Goal: Task Accomplishment & Management: Manage account settings

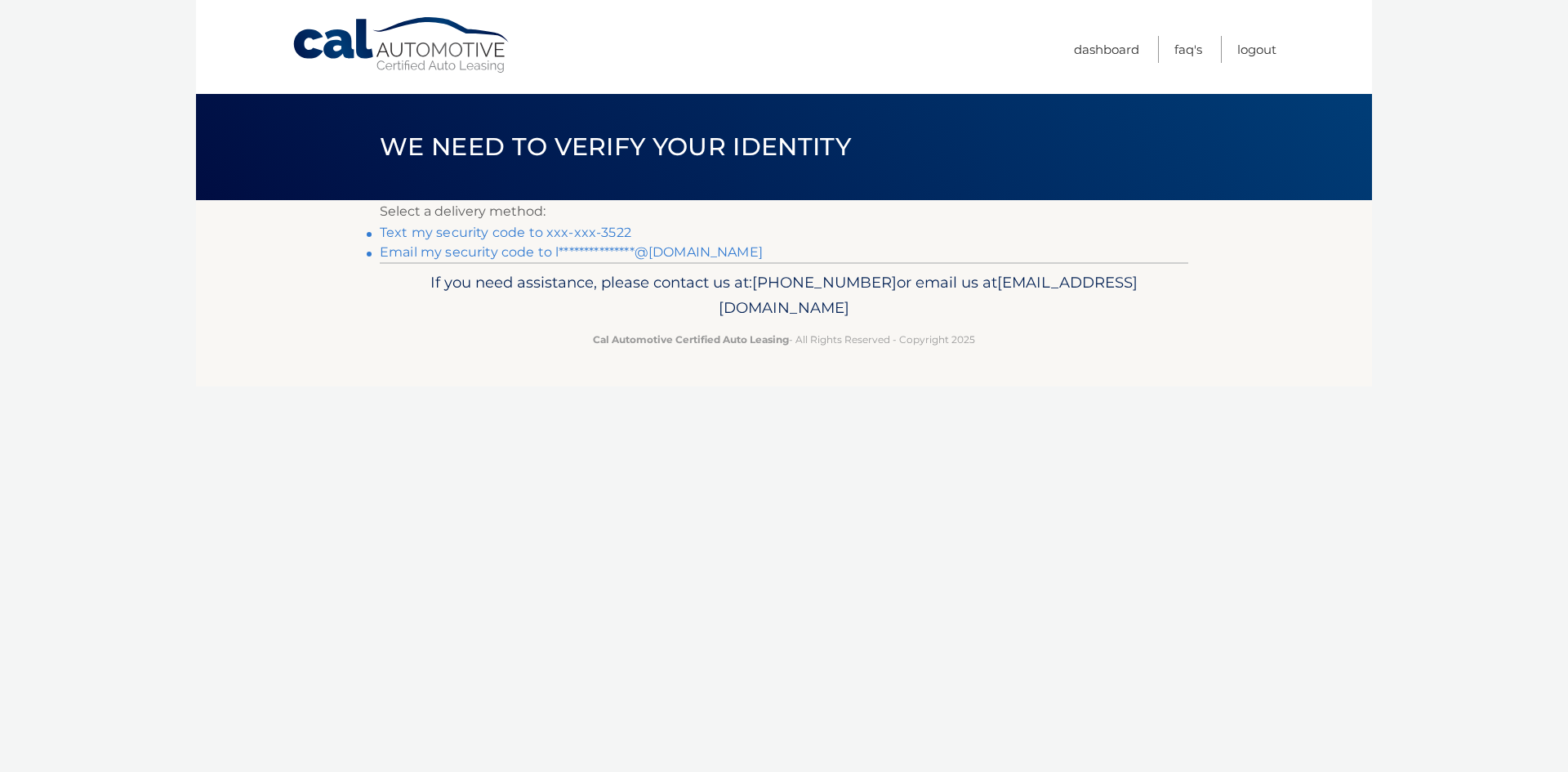
click at [492, 236] on link "Text my security code to xxx-xxx-3522" at bounding box center [505, 232] width 251 height 16
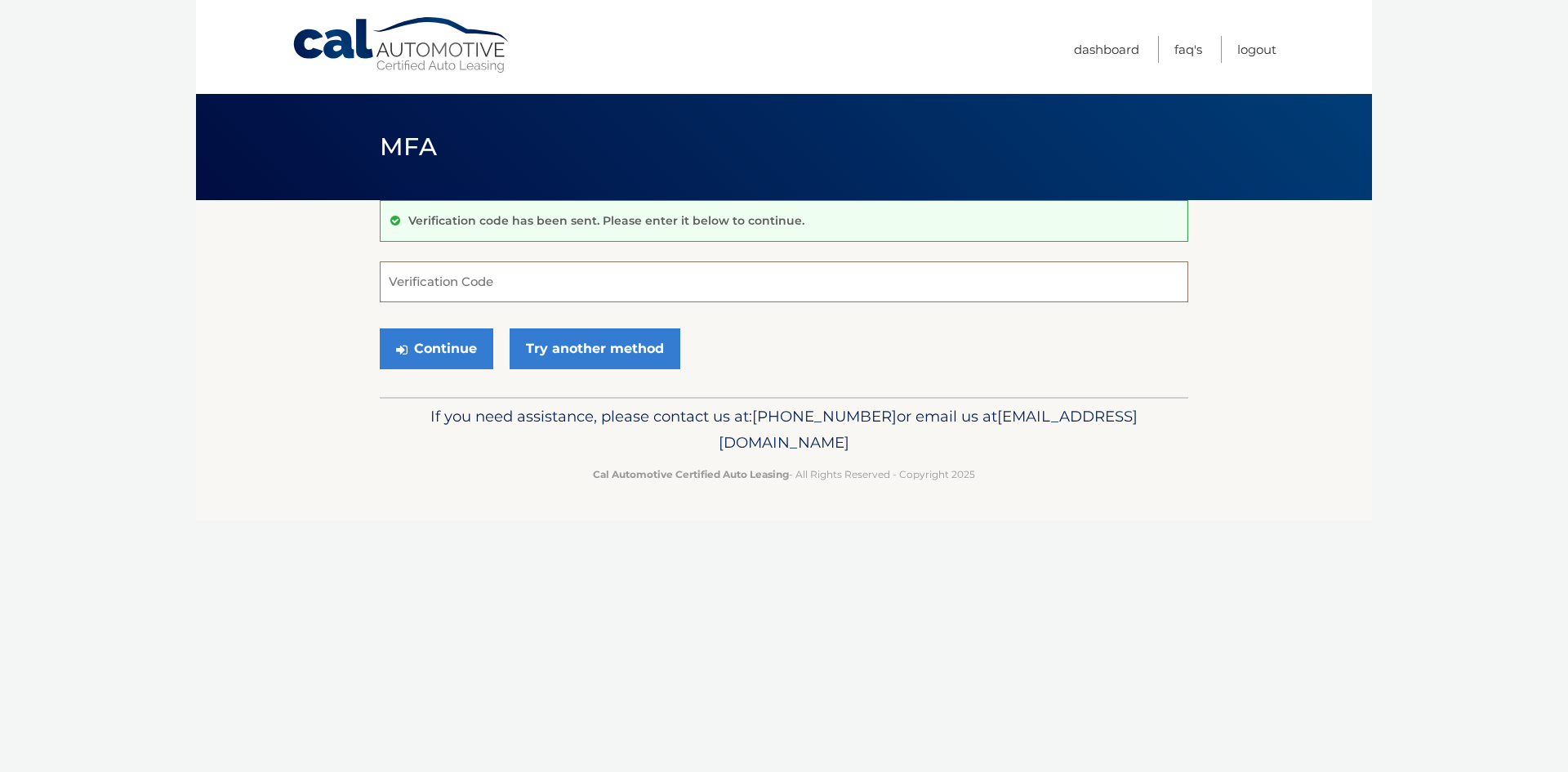
click at [443, 293] on input "Verification Code" at bounding box center [784, 281] width 809 height 41
type input "993820"
click at [431, 351] on button "Continue" at bounding box center [436, 349] width 113 height 41
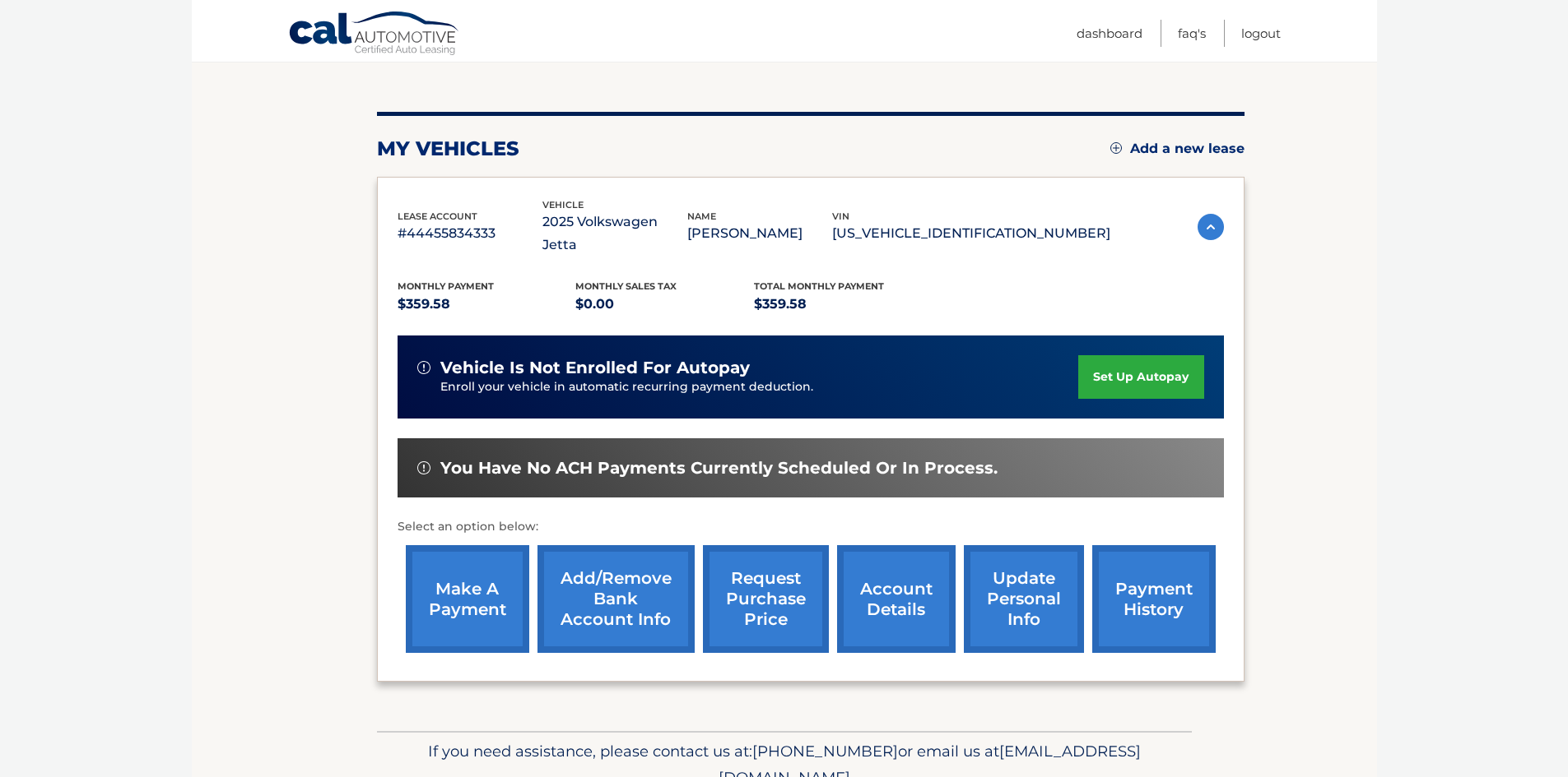
scroll to position [164, 0]
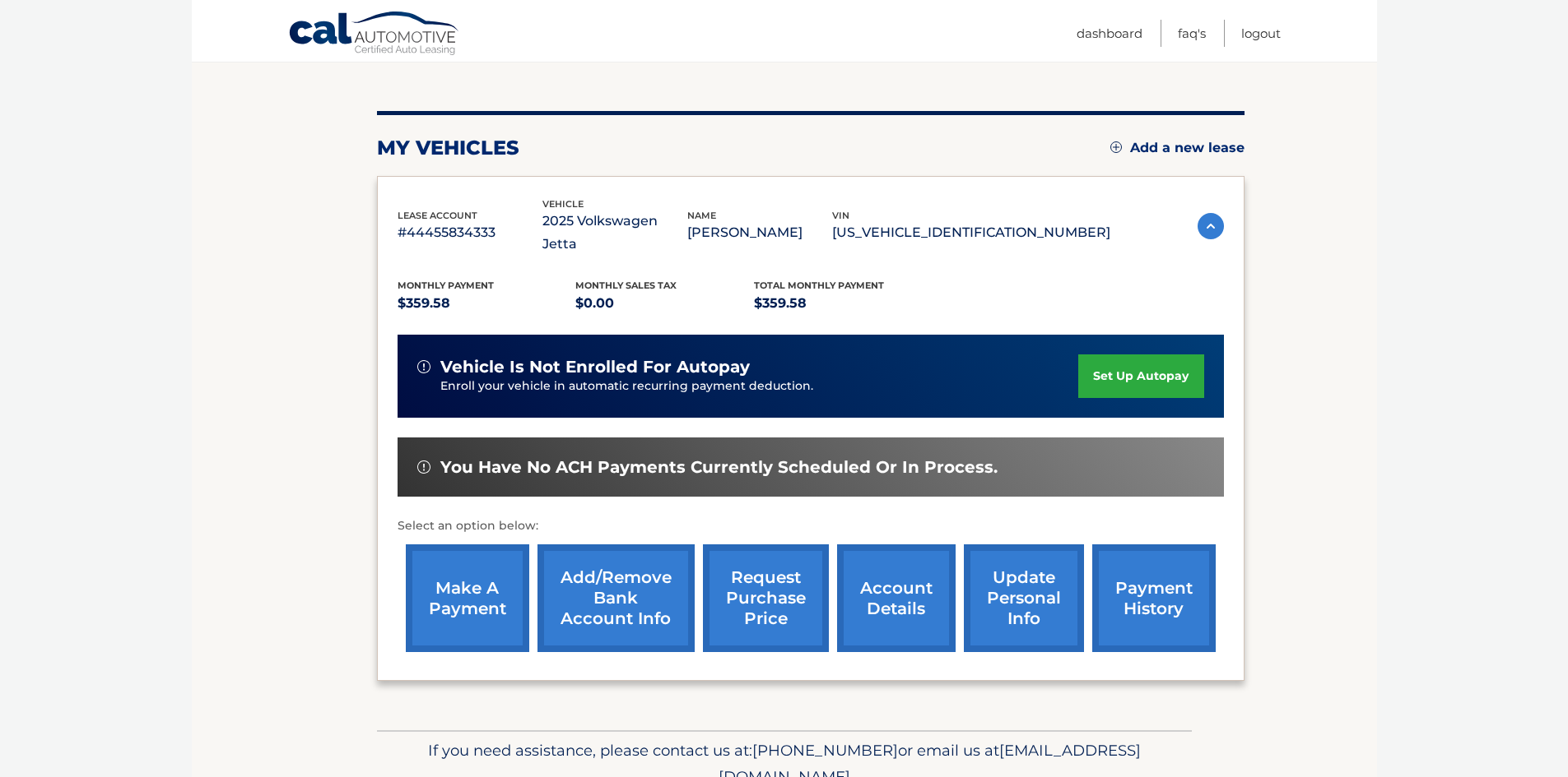
click at [465, 584] on link "make a payment" at bounding box center [467, 598] width 123 height 108
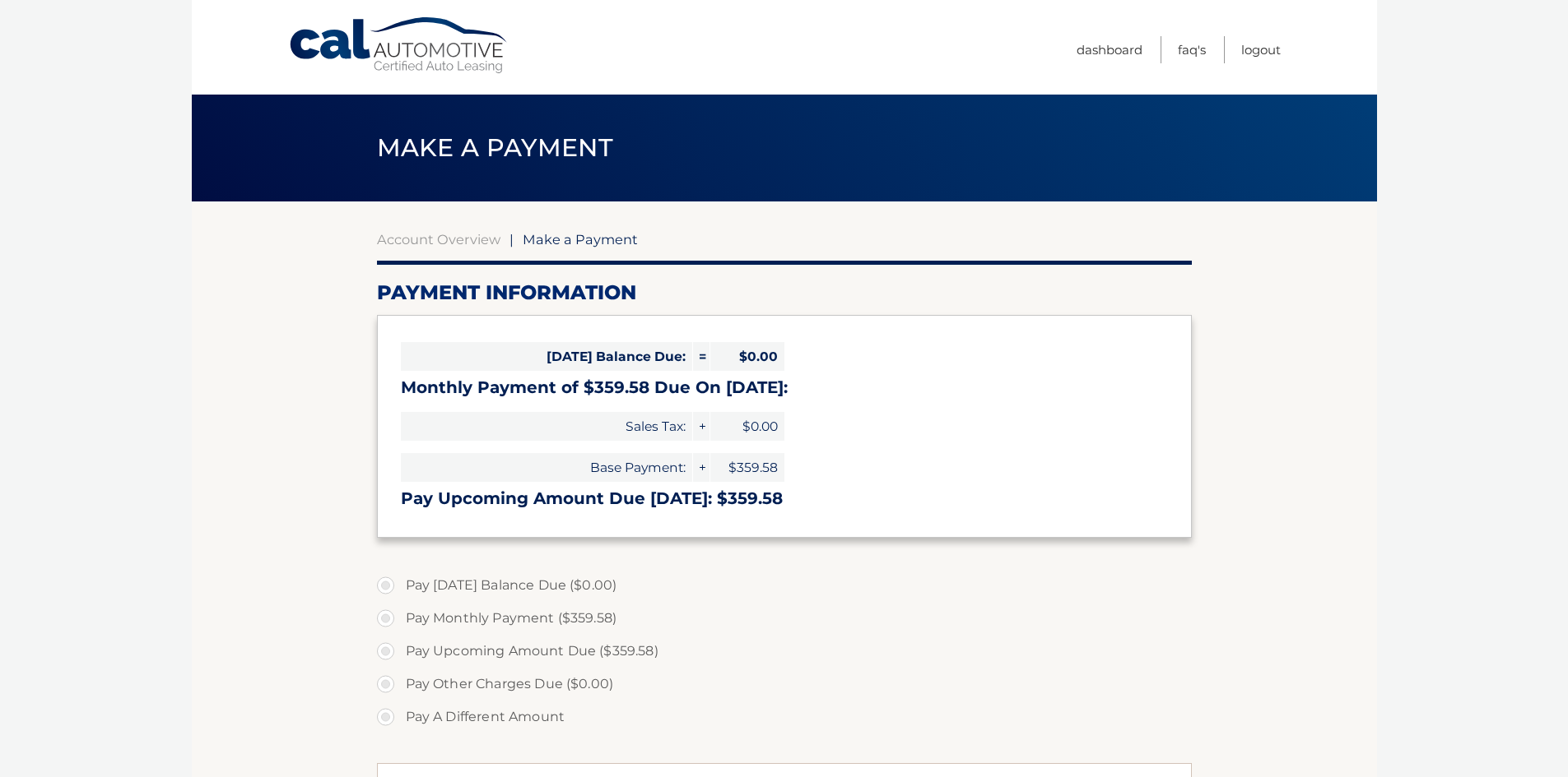
select select "MDM0MjU1MzUtNTU2ZC00MTY0LWEyNmQtNTcwMjdhZWZkYzE0"
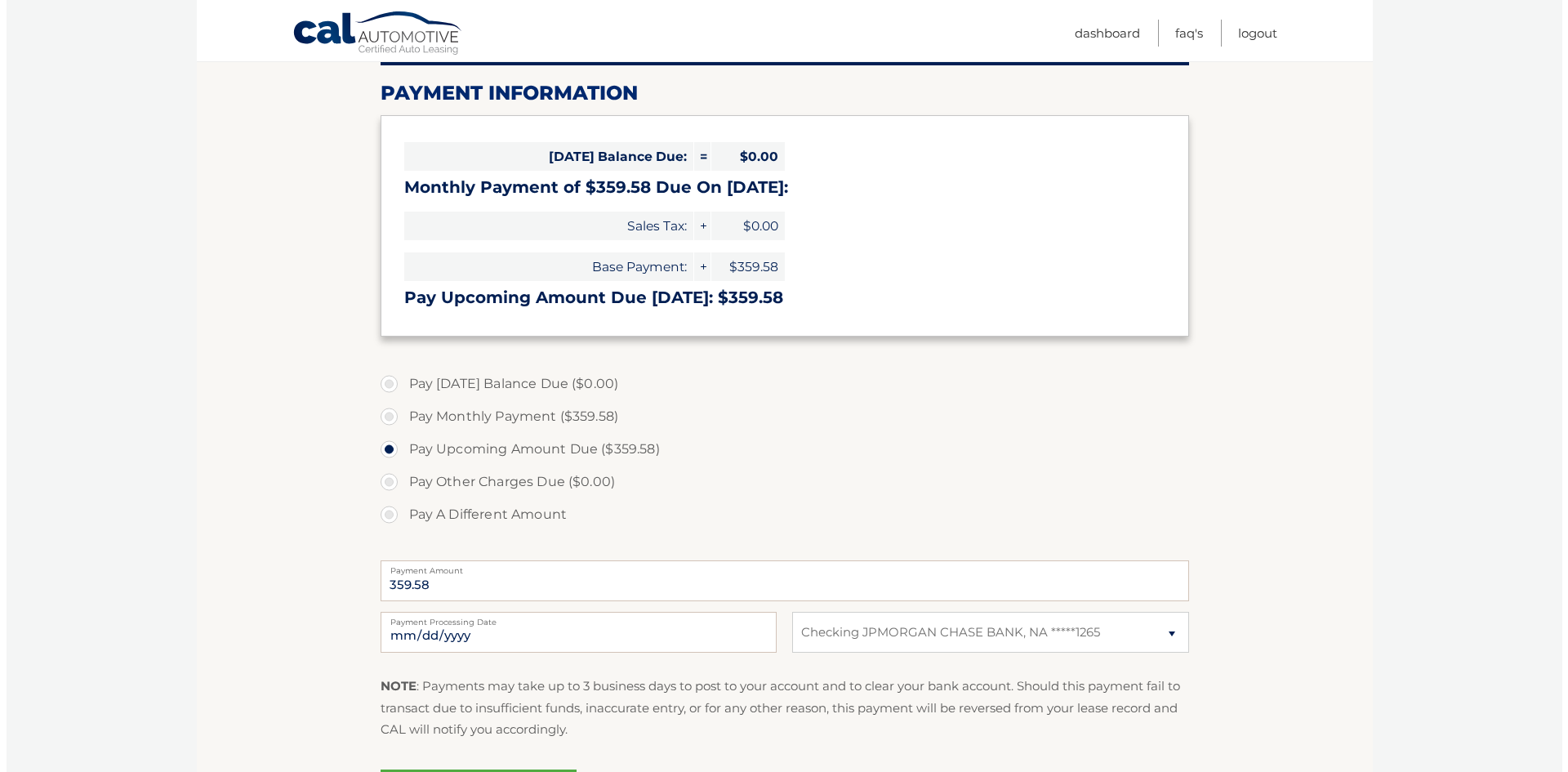
scroll to position [327, 0]
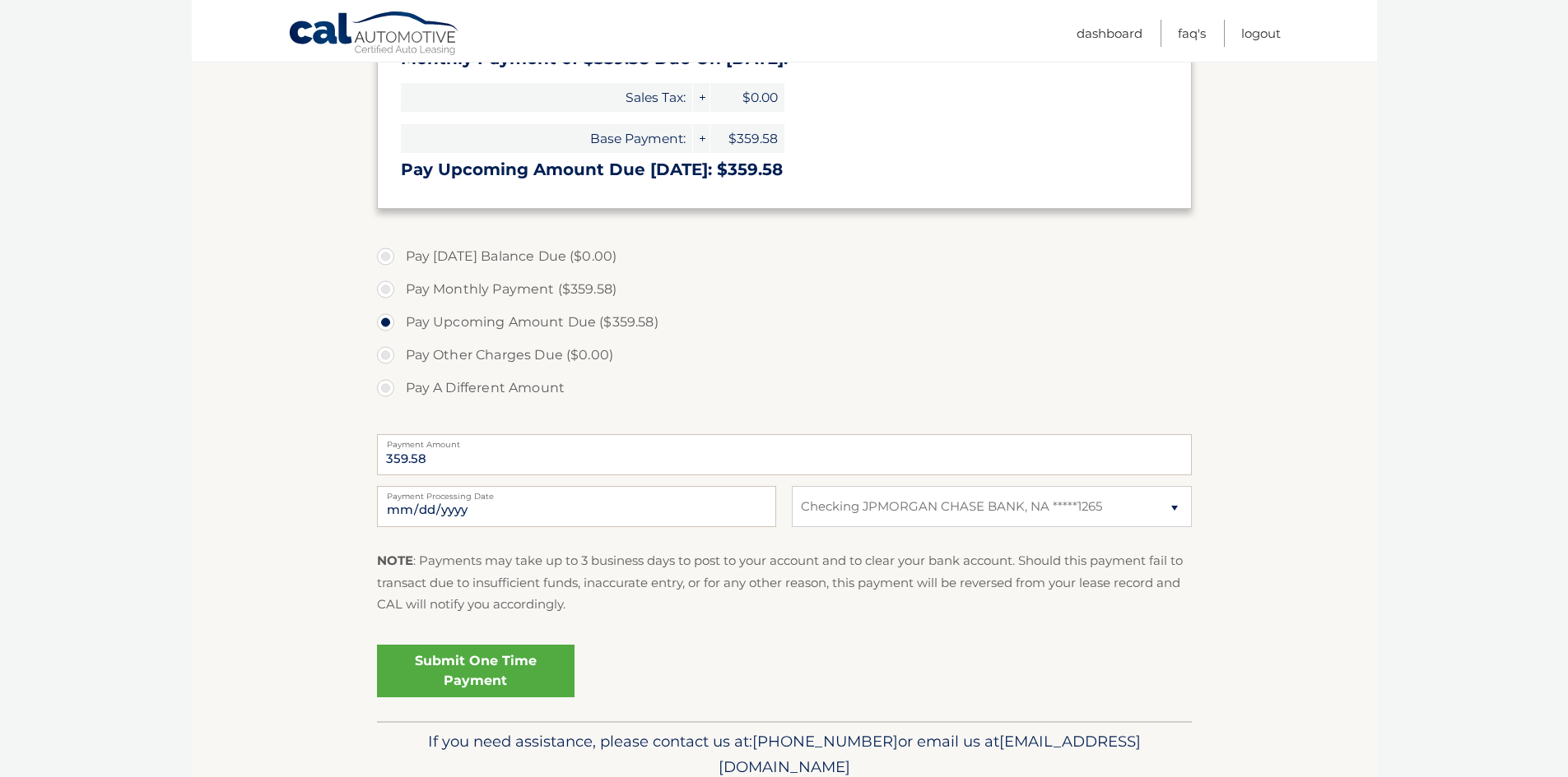
click at [456, 671] on link "Submit One Time Payment" at bounding box center [475, 671] width 198 height 53
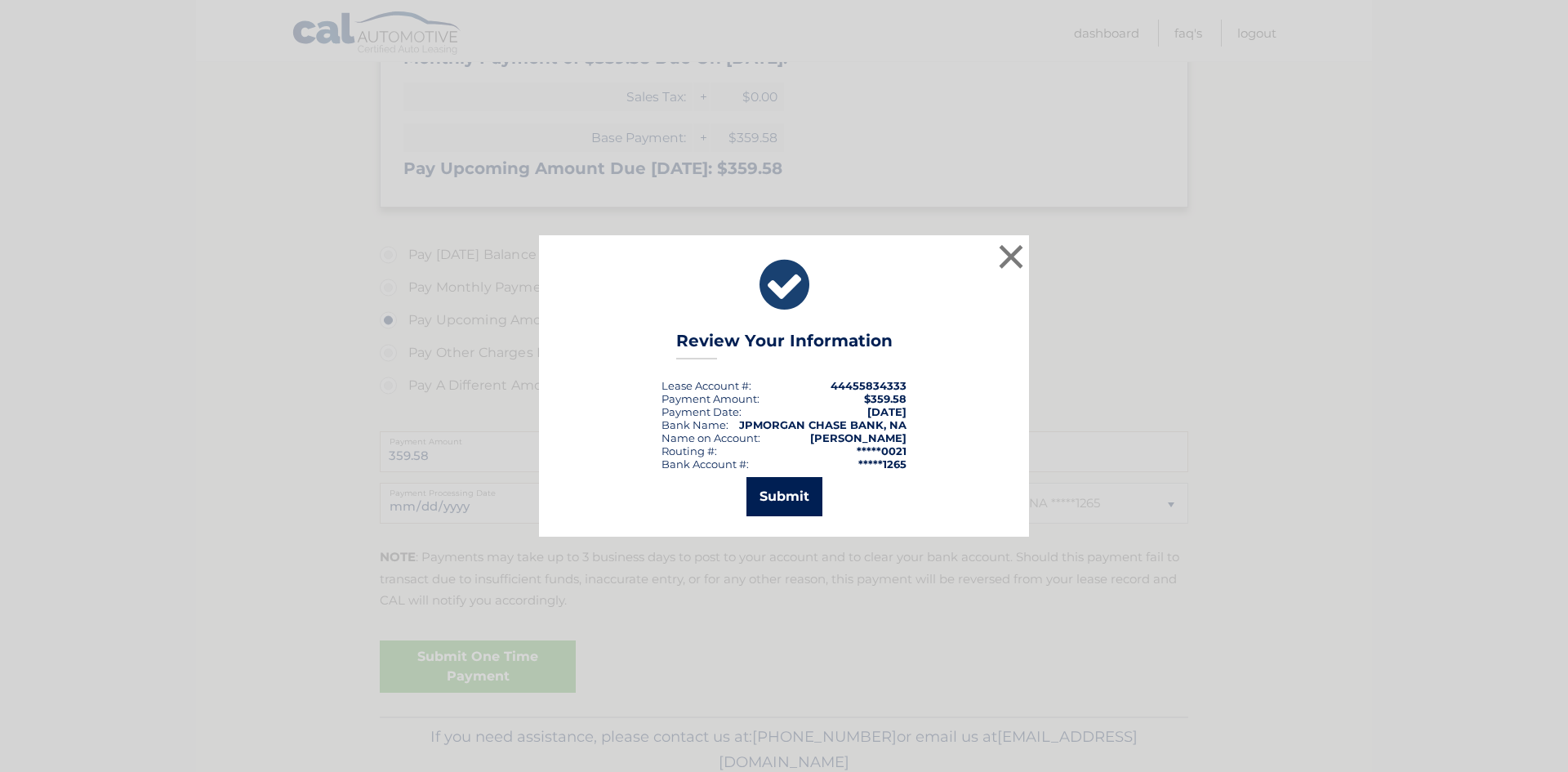
click at [786, 494] on button "Submit" at bounding box center [784, 496] width 76 height 39
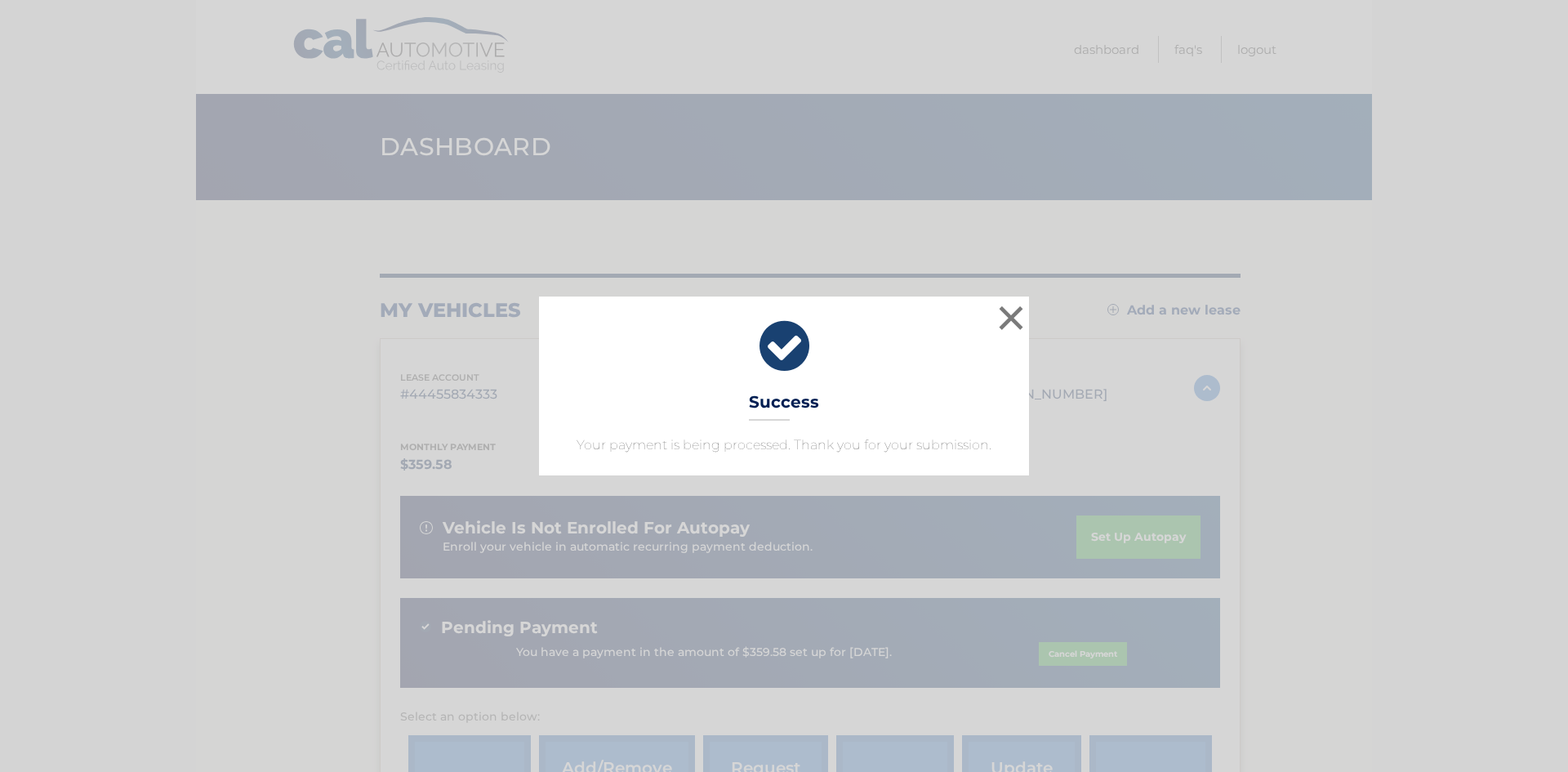
click at [657, 27] on div "× Success Your payment is being processed. Thank you for your submission. Loadi…" at bounding box center [784, 386] width 1568 height 772
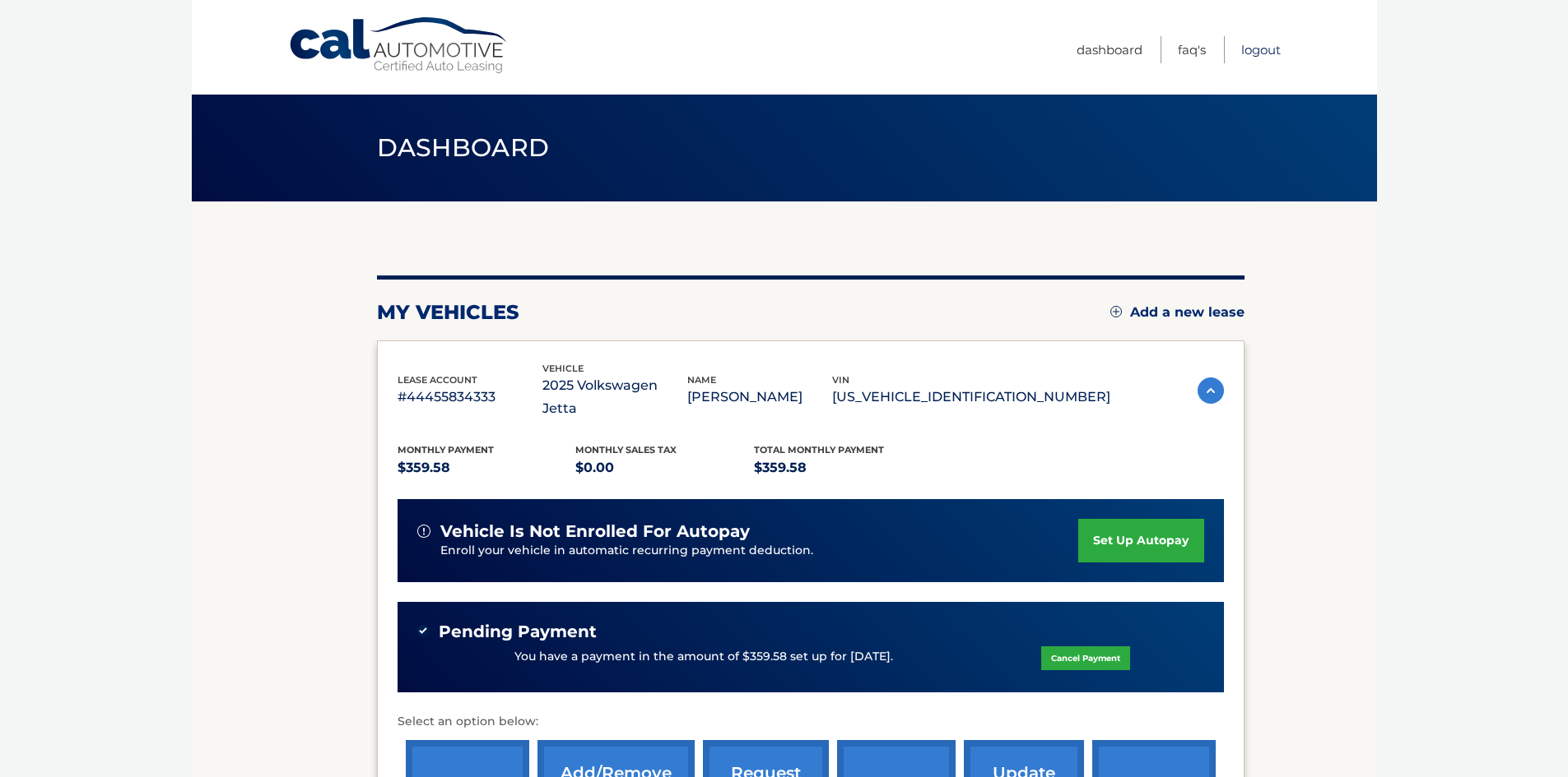
click at [1262, 48] on link "Logout" at bounding box center [1260, 49] width 39 height 27
